Goal: Communication & Community: Share content

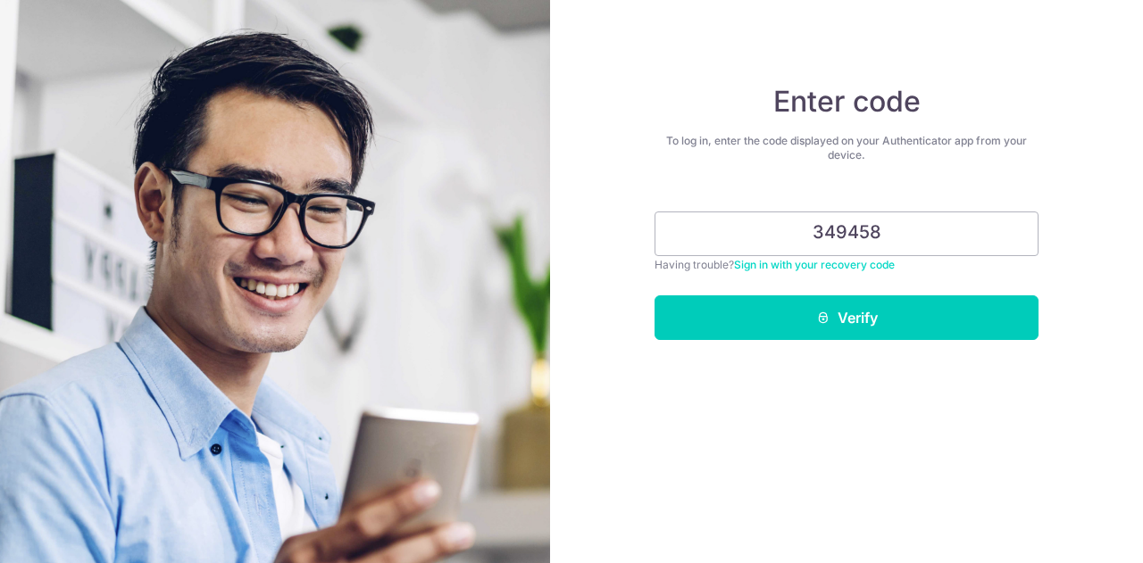
type input "349458"
click at [654, 296] on button "Verify" at bounding box center [846, 318] width 384 height 45
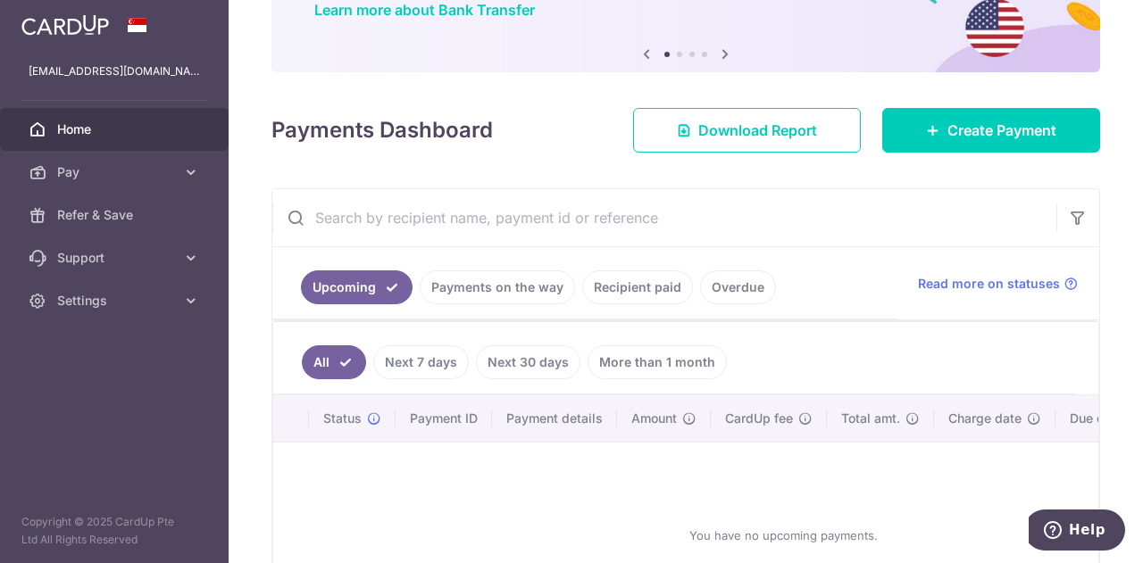
scroll to position [157, 0]
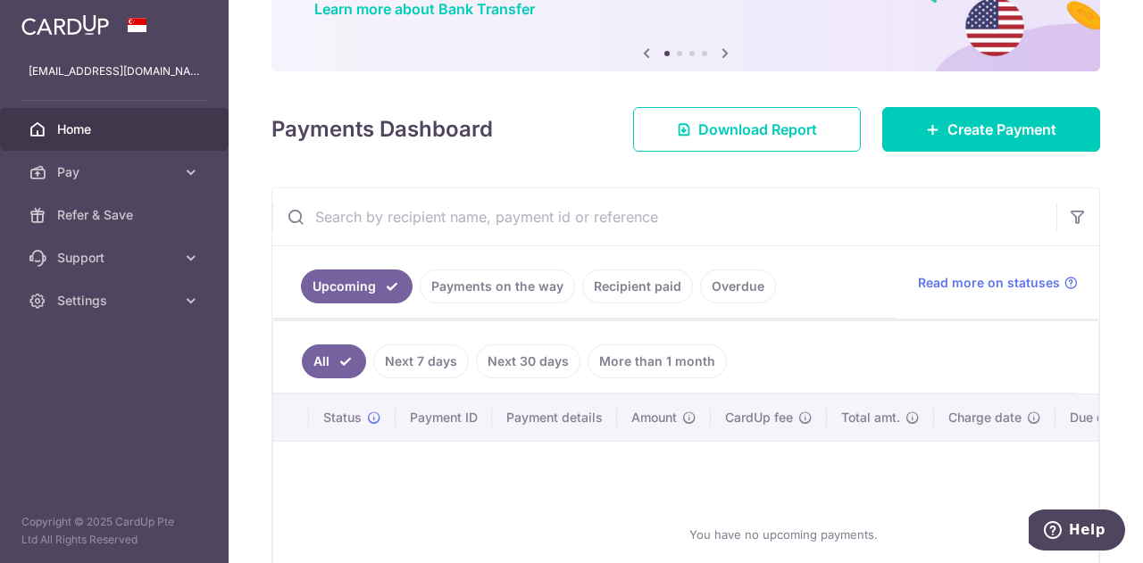
click at [496, 294] on link "Payments on the way" at bounding box center [497, 287] width 155 height 34
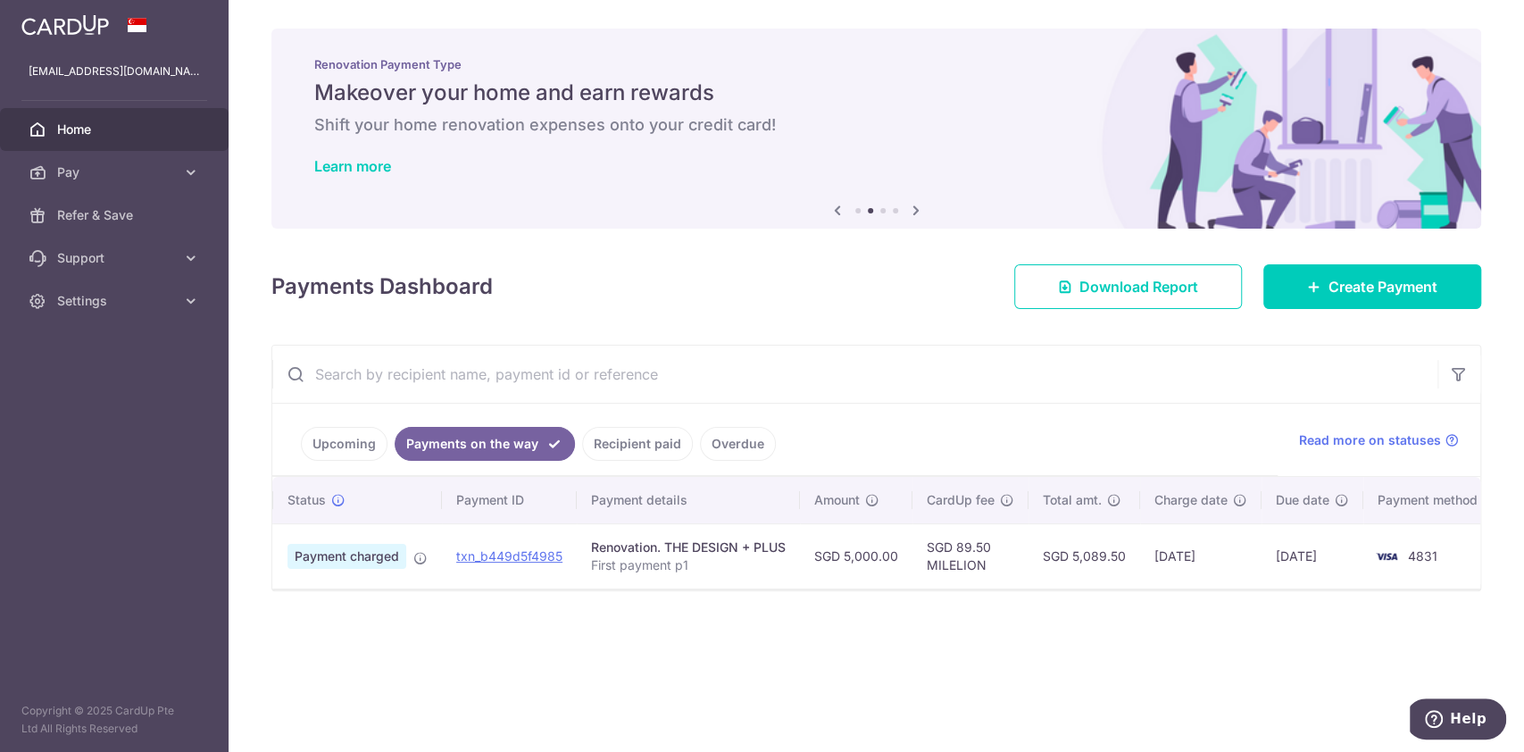
scroll to position [0, 36]
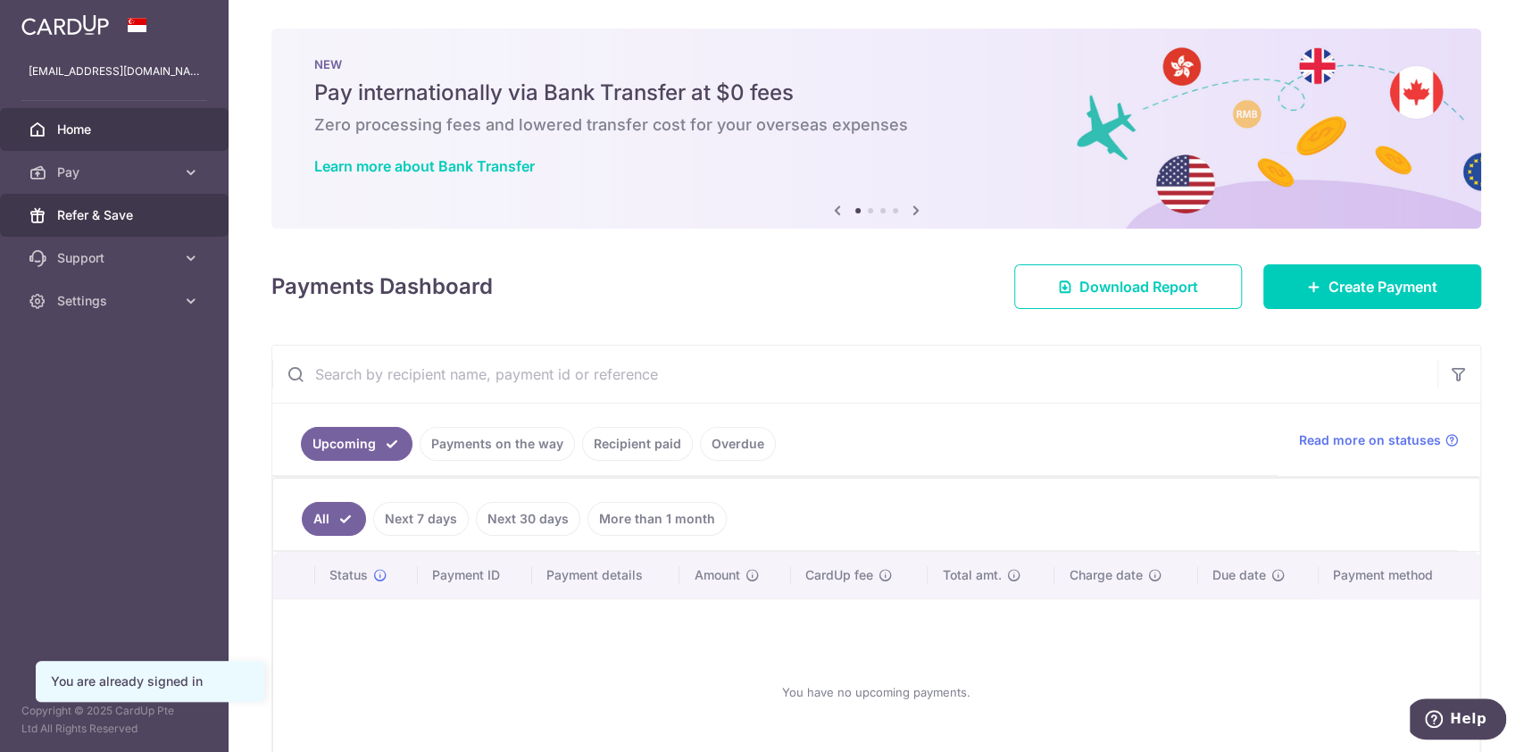
click at [113, 204] on link "Refer & Save" at bounding box center [114, 215] width 229 height 43
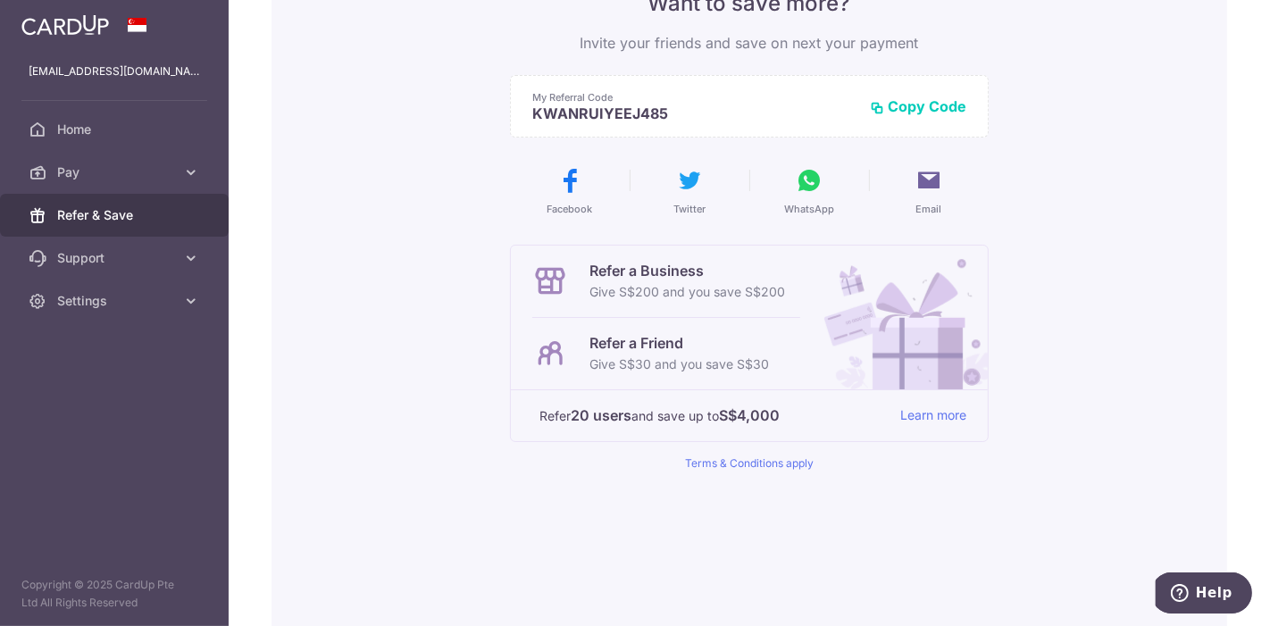
scroll to position [104, 0]
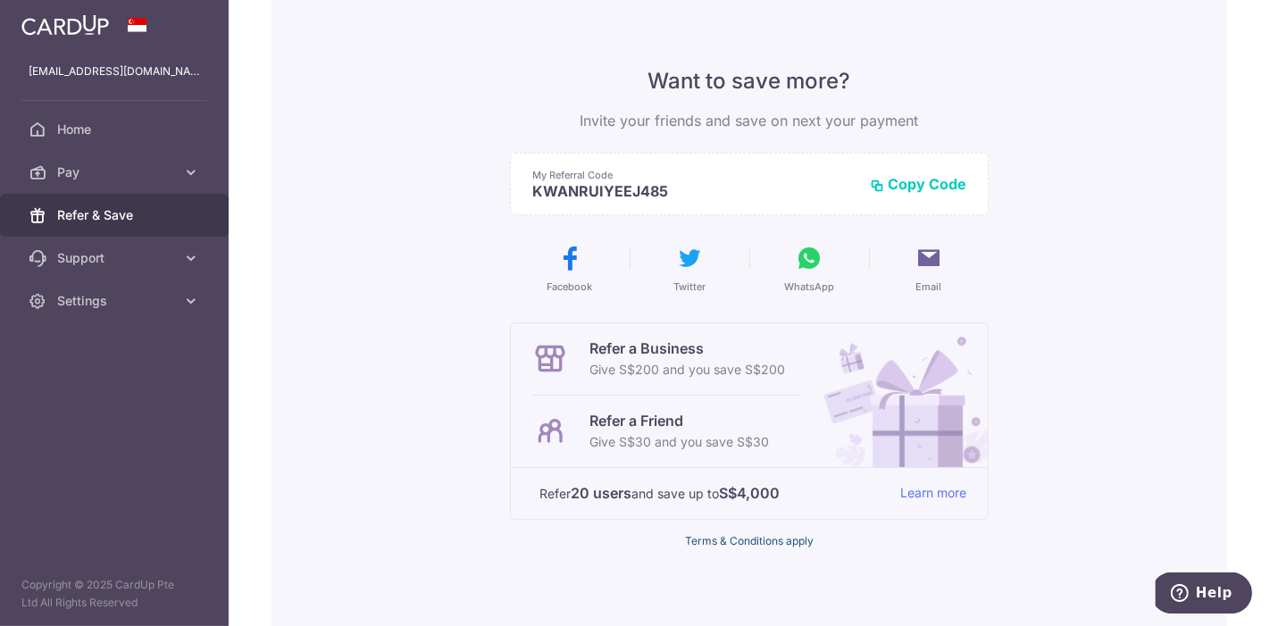
click at [785, 537] on link "Terms & Conditions apply" at bounding box center [749, 540] width 129 height 13
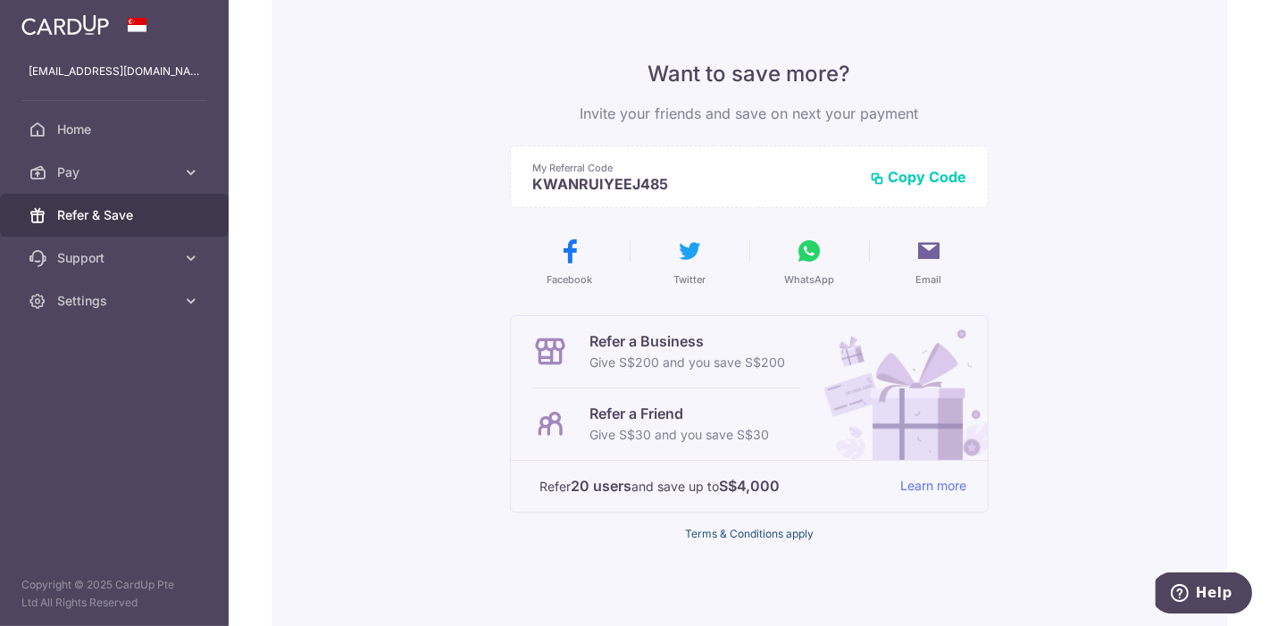
scroll to position [112, 0]
click at [796, 246] on icon at bounding box center [809, 250] width 29 height 29
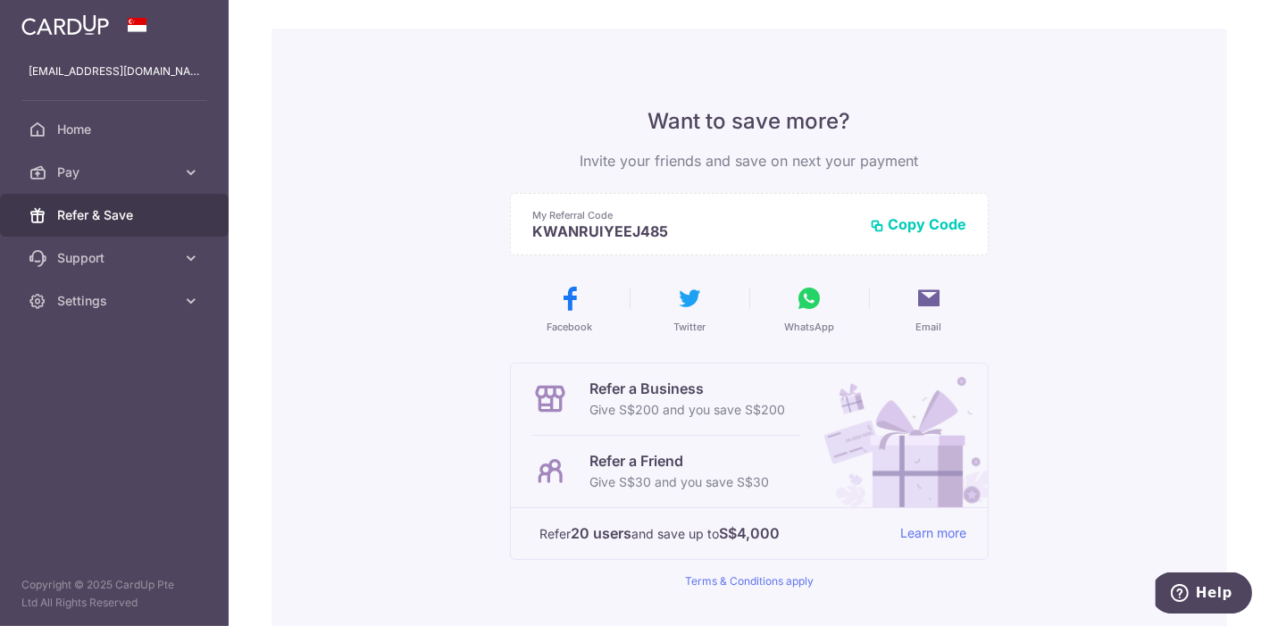
scroll to position [61, 0]
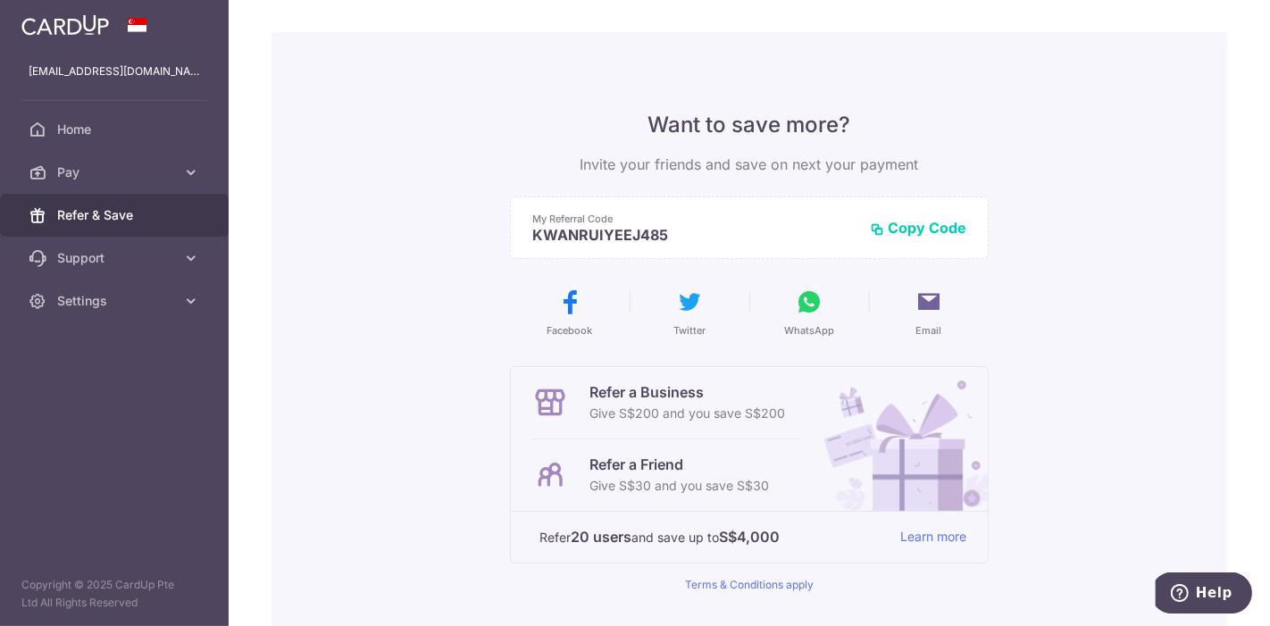
click at [804, 308] on icon at bounding box center [809, 301] width 29 height 29
click at [66, 130] on span "Home" at bounding box center [116, 130] width 118 height 18
